Goal: Navigation & Orientation: Find specific page/section

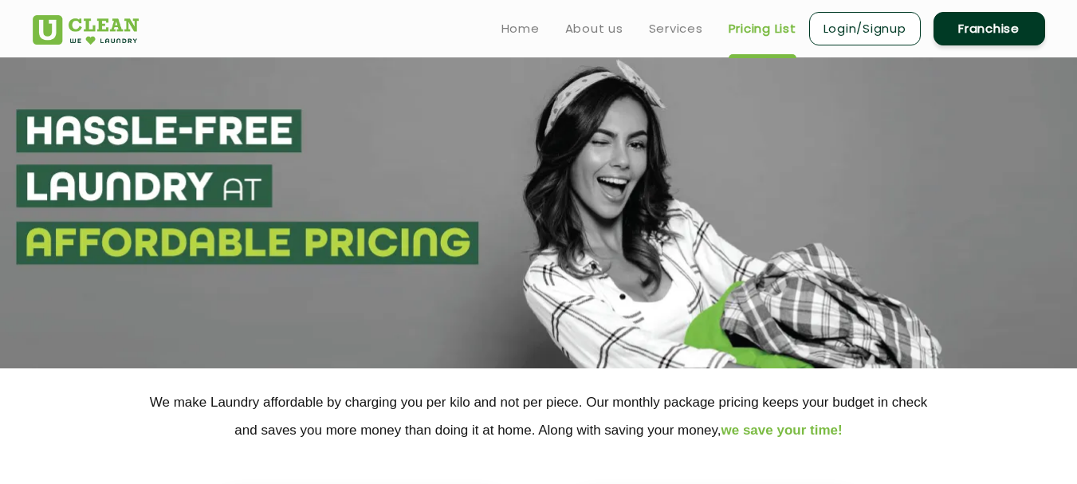
select select "5"
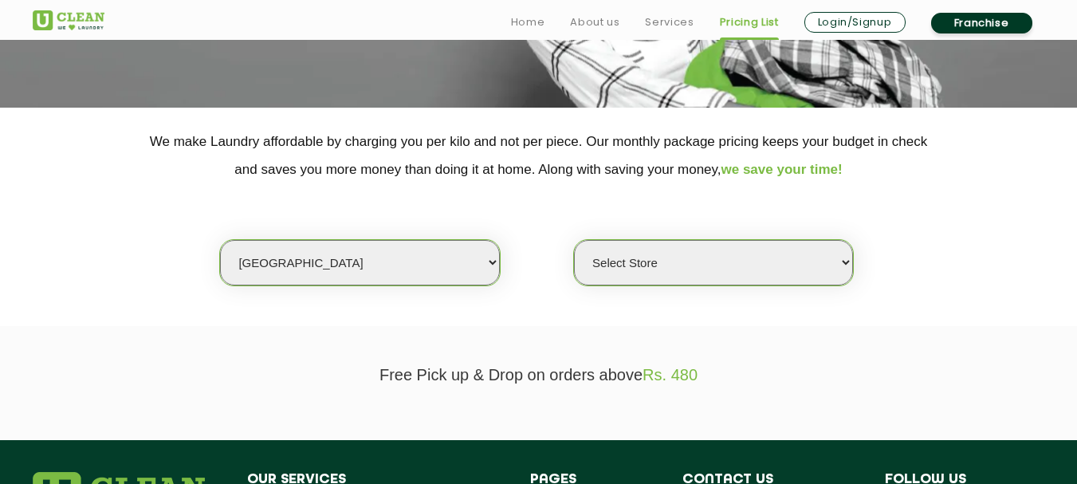
scroll to position [319, 0]
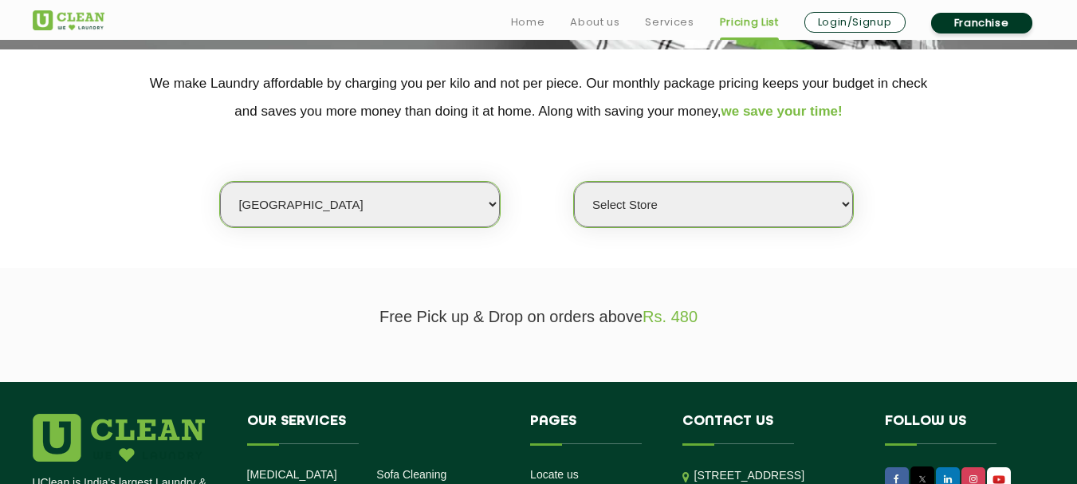
click at [325, 187] on select "Select city Aalo Agartala Agra Ahmedabad Akola Aligarh Alwar - UClean Select Am…" at bounding box center [359, 204] width 279 height 45
click at [325, 199] on select "Select city Aalo Agartala Agra Ahmedabad Akola Aligarh Alwar - UClean Select Am…" at bounding box center [359, 204] width 279 height 45
click at [589, 202] on select "Select Store" at bounding box center [713, 204] width 279 height 45
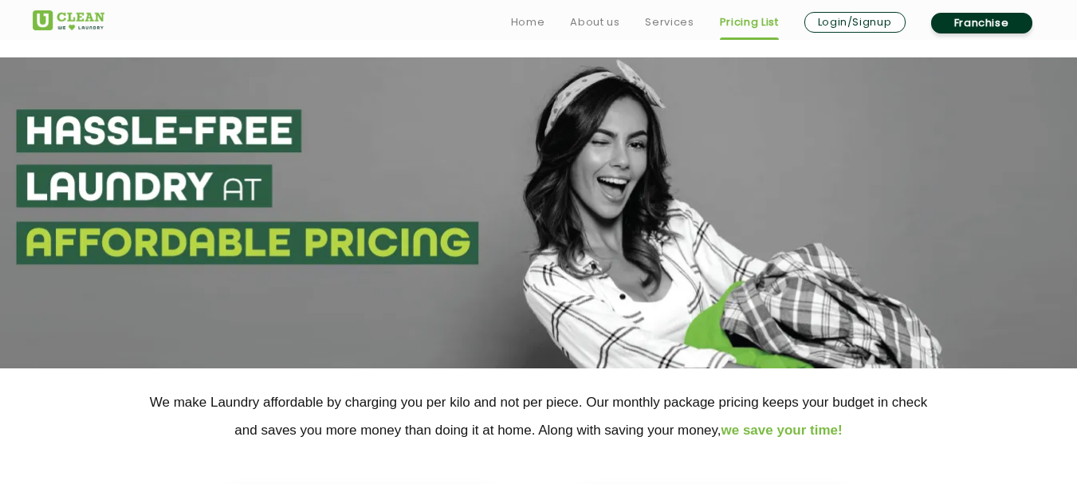
scroll to position [399, 0]
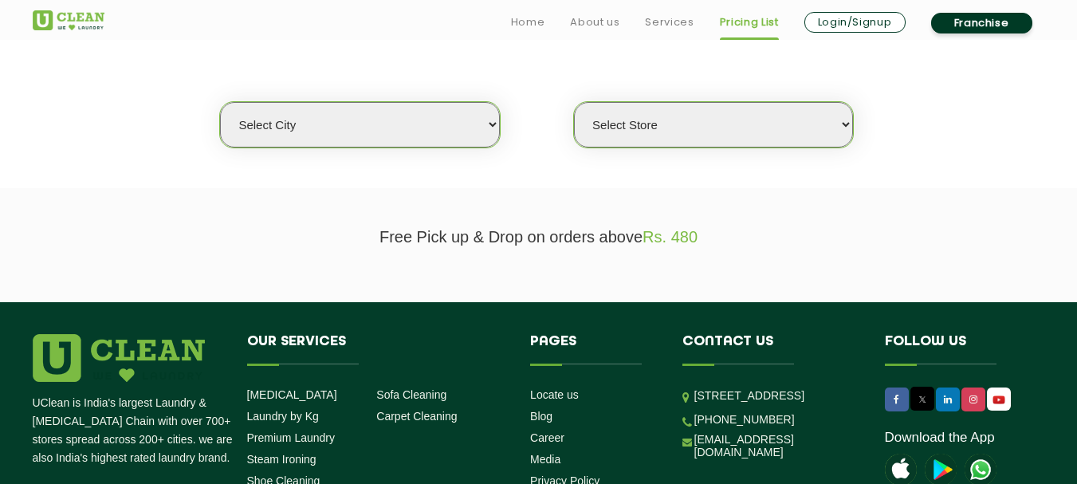
click at [289, 123] on select "Select city Aalo Agartala Agra Ahmedabad Akola Aligarh Alwar - UClean Select Am…" at bounding box center [359, 124] width 279 height 45
select select "5"
click at [220, 102] on select "Select city Aalo Agartala Agra Ahmedabad Akola Aligarh Alwar - UClean Select Am…" at bounding box center [359, 124] width 279 height 45
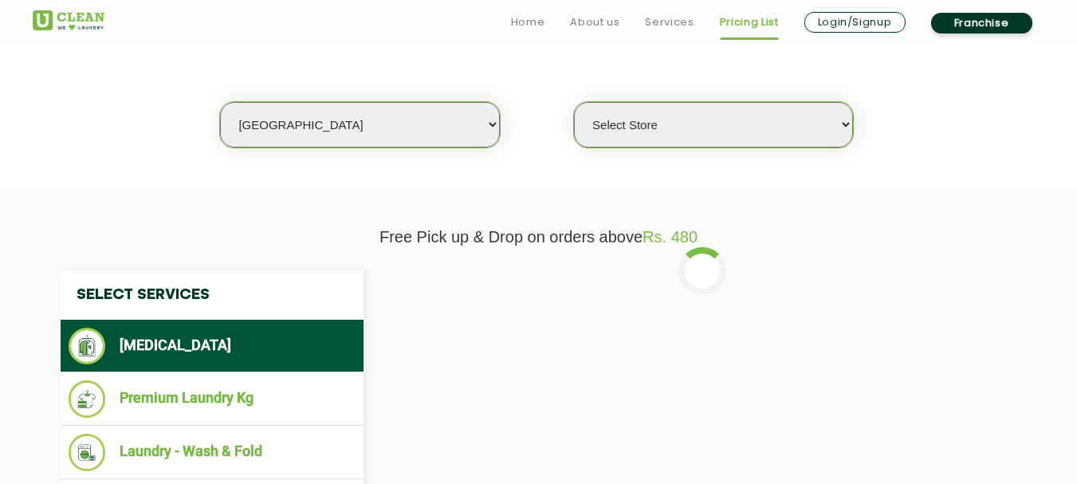
click at [601, 133] on select "Select Store UClean Narsingi UClean Nizampet UClean Sangareddy UClean Gachibowl…" at bounding box center [713, 124] width 279 height 45
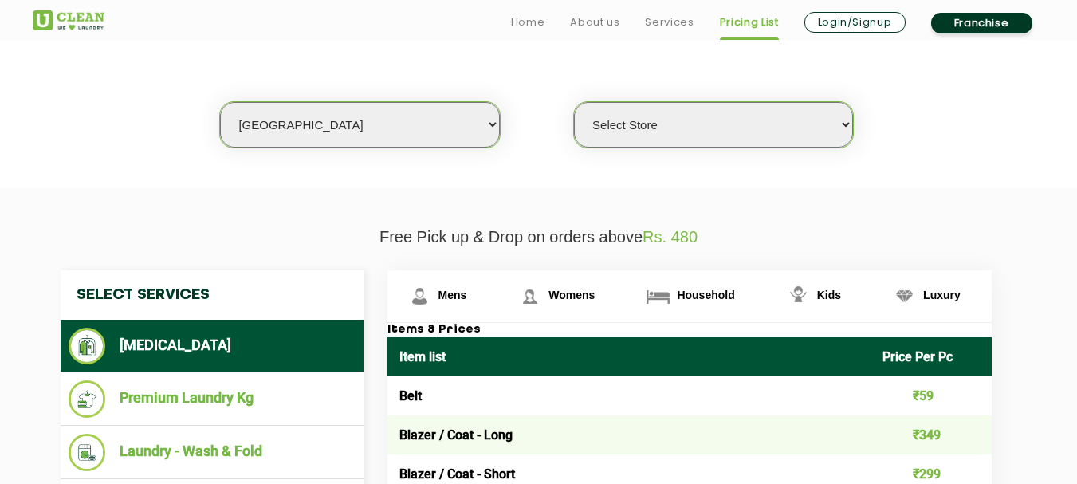
select select "309"
click at [574, 102] on select "Select Store UClean Narsingi UClean Nizampet UClean Sangareddy UClean Gachibowl…" at bounding box center [713, 124] width 279 height 45
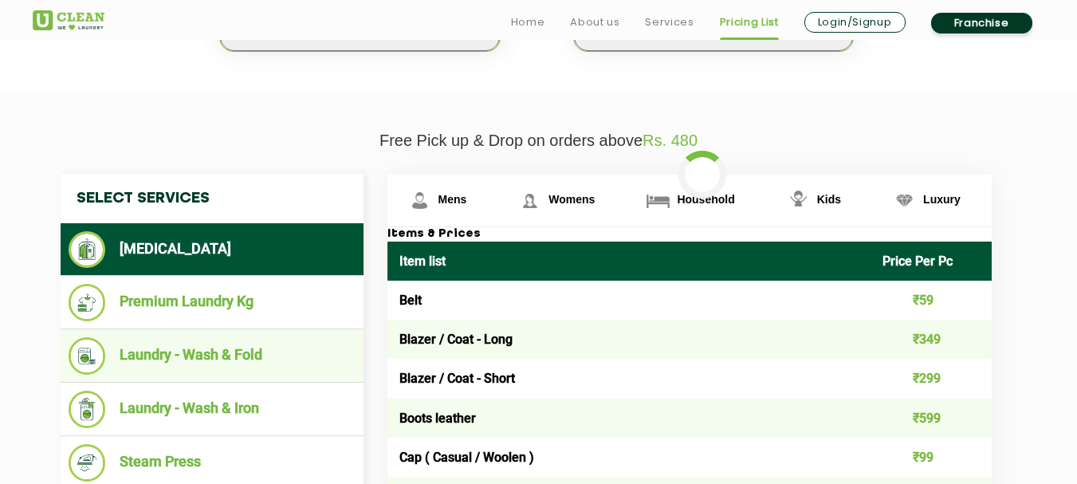
scroll to position [558, 0]
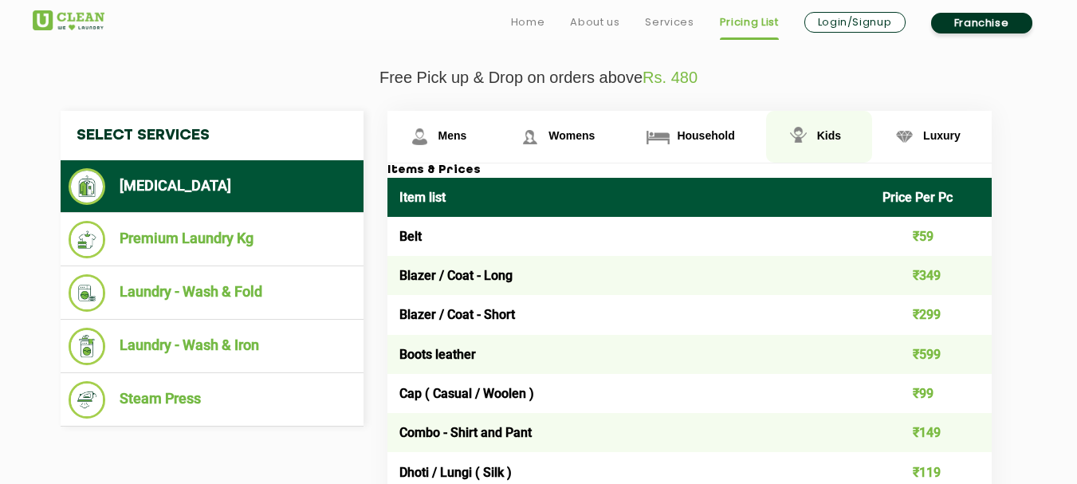
click at [467, 131] on span "Kids" at bounding box center [453, 135] width 29 height 13
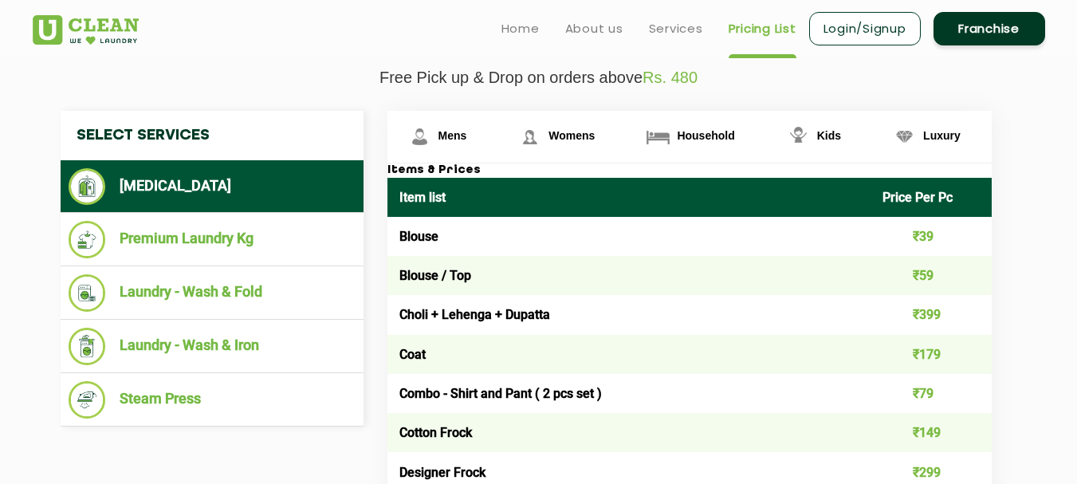
drag, startPoint x: 1077, startPoint y: 184, endPoint x: 1079, endPoint y: 211, distance: 26.4
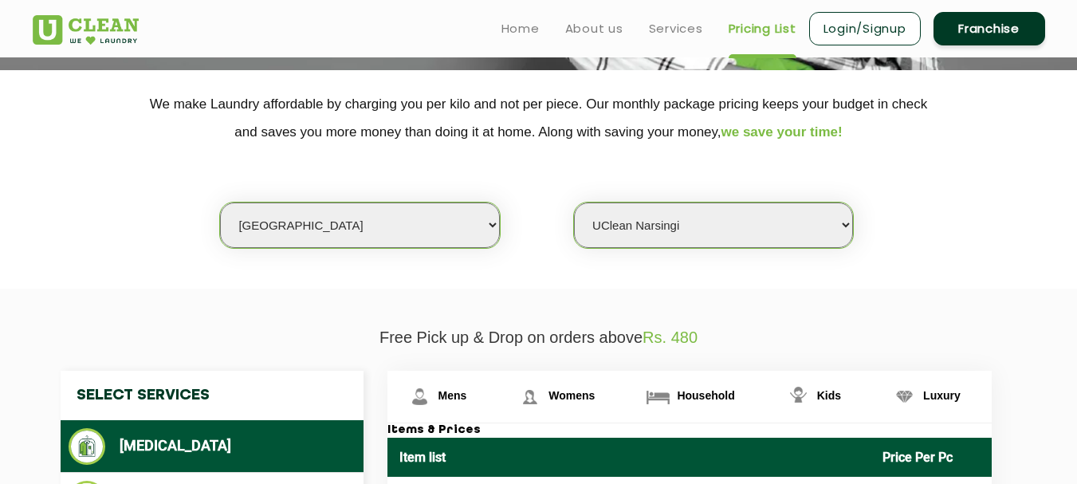
scroll to position [399, 0]
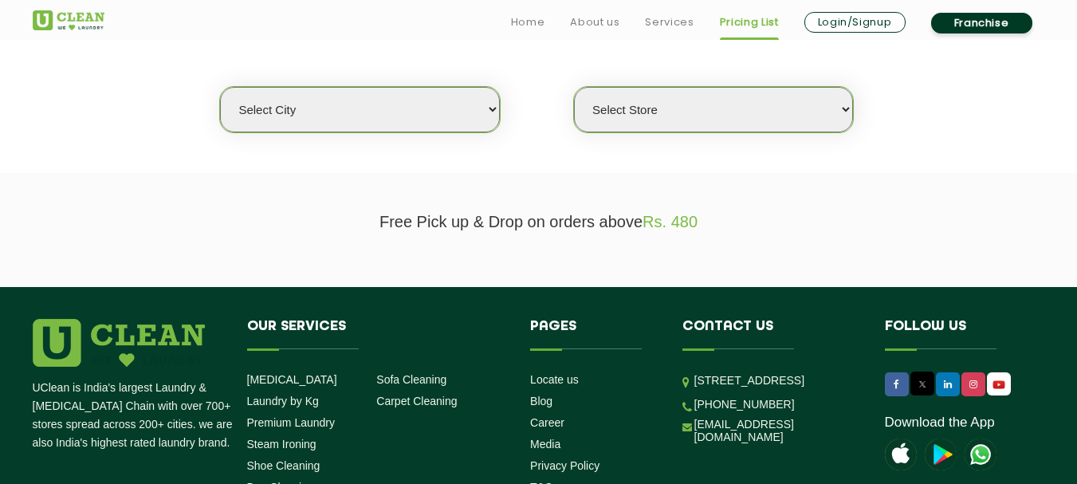
scroll to position [415, 0]
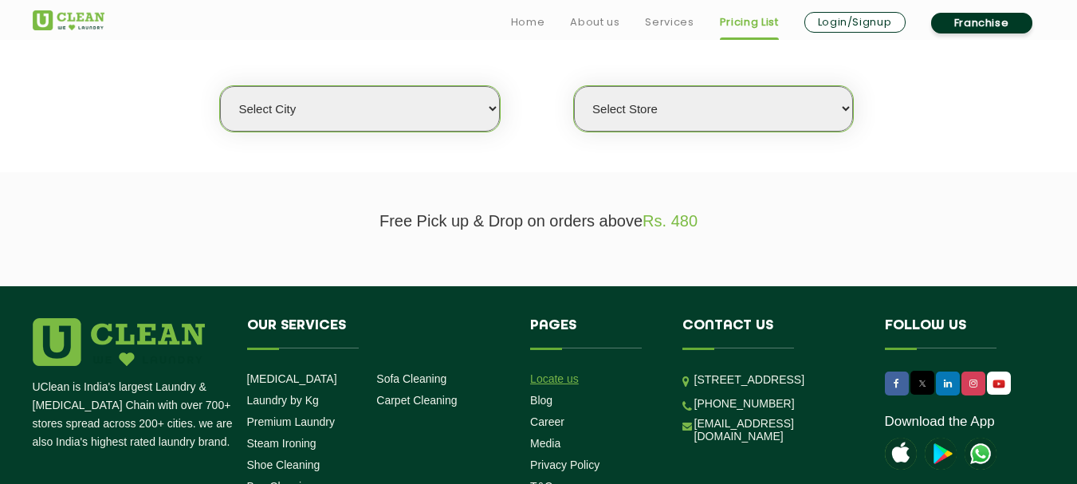
click at [549, 376] on link "Locate us" at bounding box center [554, 378] width 49 height 13
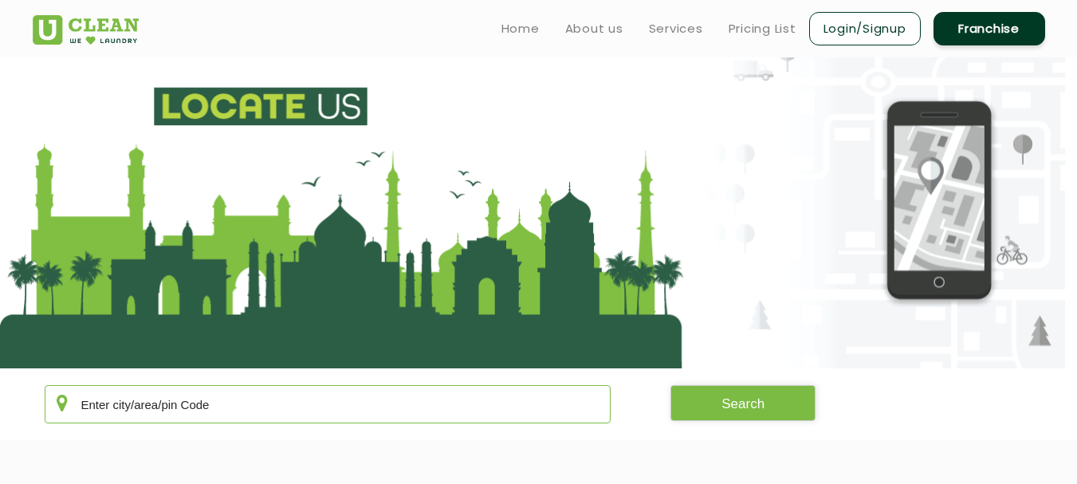
click at [201, 408] on input "text" at bounding box center [328, 404] width 567 height 38
type input "500089"
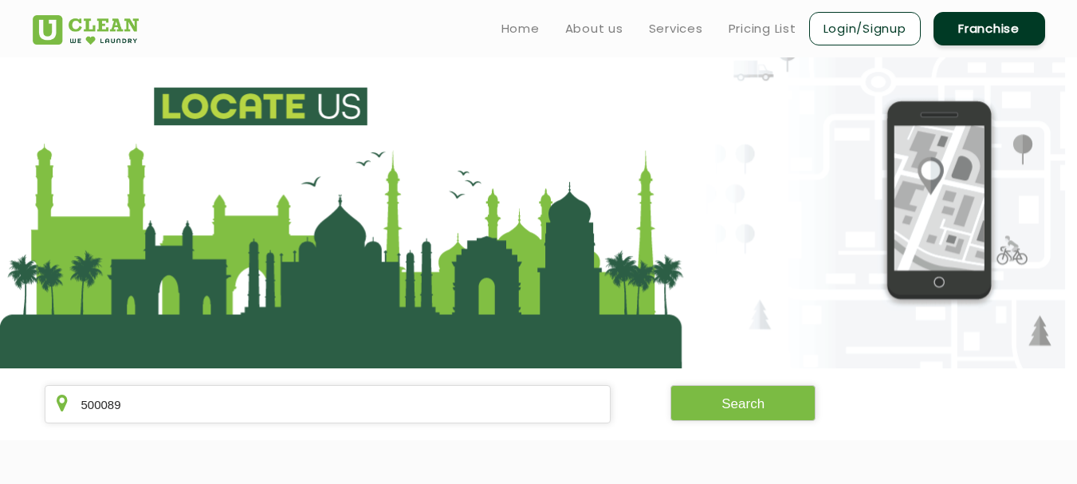
click at [745, 383] on section "500089 Search" at bounding box center [538, 404] width 1077 height 72
click at [750, 412] on button "Search" at bounding box center [743, 403] width 145 height 36
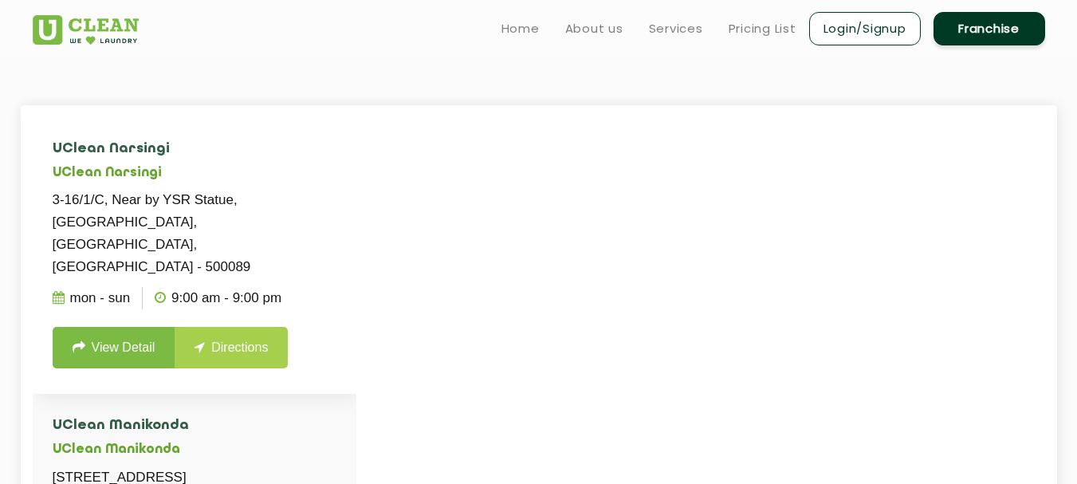
scroll to position [319, 0]
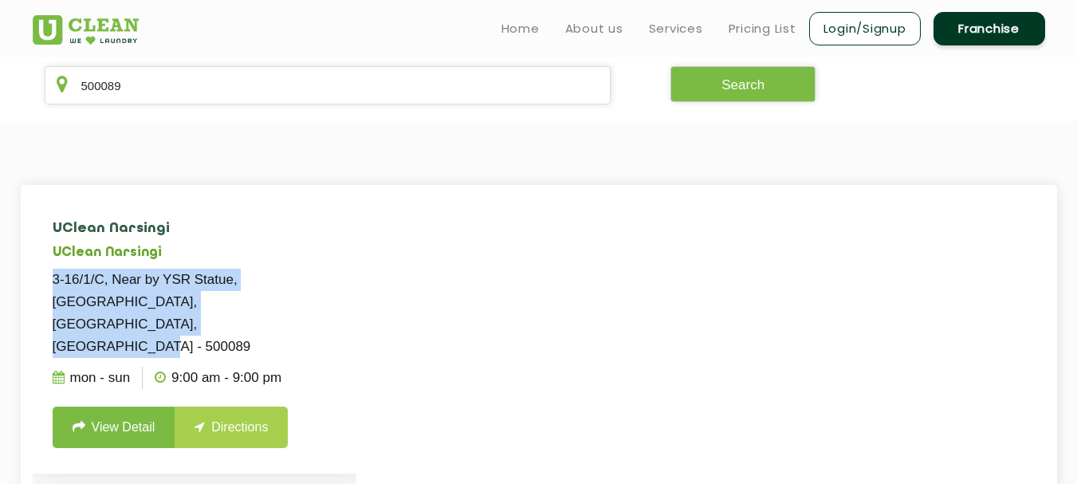
drag, startPoint x: 55, startPoint y: 274, endPoint x: 306, endPoint y: 299, distance: 252.4
click at [306, 299] on p "3-16/1/C, Near by YSR Statue, [GEOGRAPHIC_DATA], [GEOGRAPHIC_DATA], [GEOGRAPHIC…" at bounding box center [195, 313] width 284 height 89
copy p "3-16/1/C, Near by YSR Statue, [GEOGRAPHIC_DATA], [GEOGRAPHIC_DATA], [GEOGRAPHIC…"
